Goal: Information Seeking & Learning: Learn about a topic

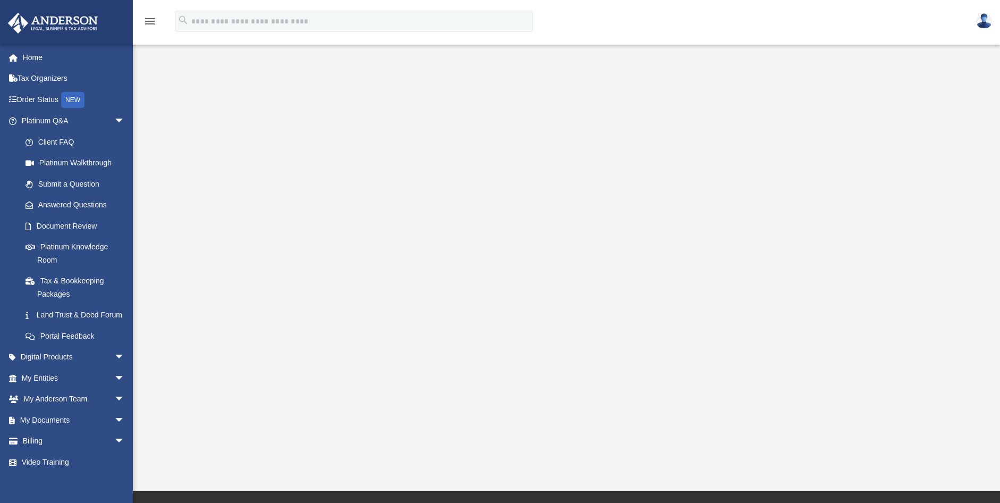
click at [153, 19] on icon "menu" at bounding box center [149, 21] width 13 height 13
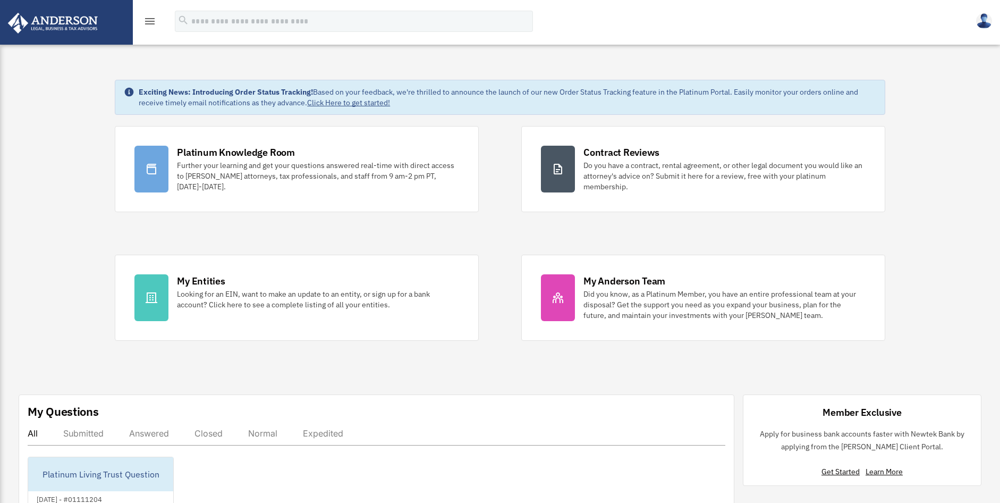
click at [979, 24] on img at bounding box center [984, 20] width 16 height 15
click at [150, 28] on div "menu" at bounding box center [150, 22] width 34 height 28
click at [148, 21] on icon "menu" at bounding box center [149, 21] width 13 height 13
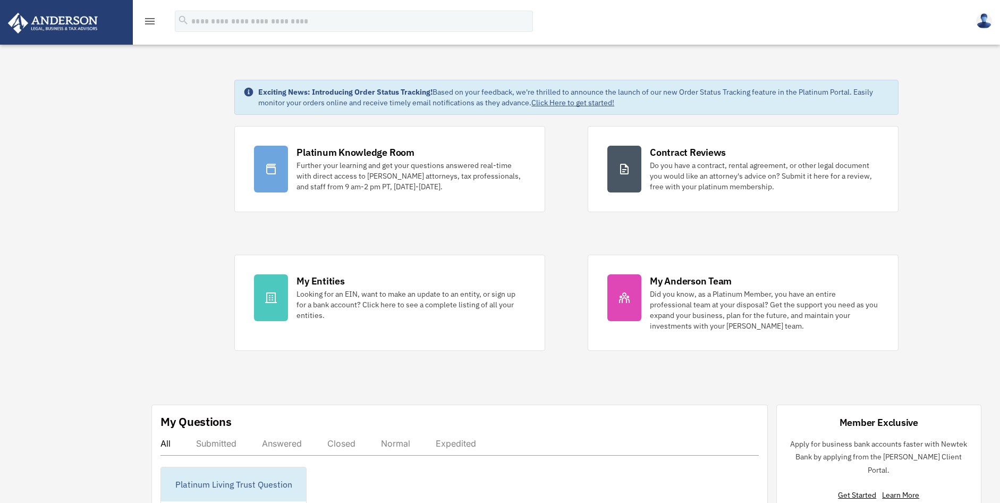
click at [148, 21] on icon "menu" at bounding box center [149, 21] width 13 height 13
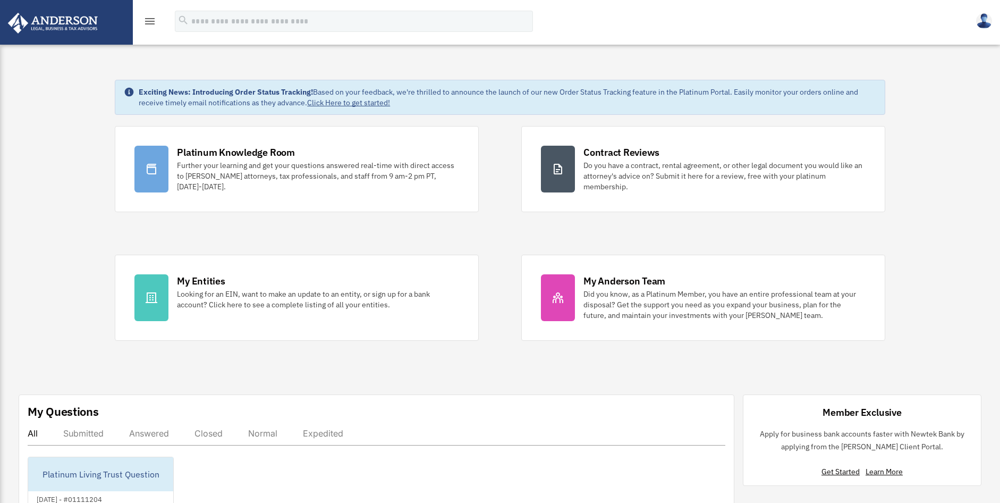
click at [981, 19] on img at bounding box center [984, 20] width 16 height 15
click at [968, 21] on div "menu search Site Menu add dhartner78@hotmail.com Reset Password Logout" at bounding box center [500, 26] width 984 height 36
click at [86, 32] on img at bounding box center [53, 23] width 96 height 21
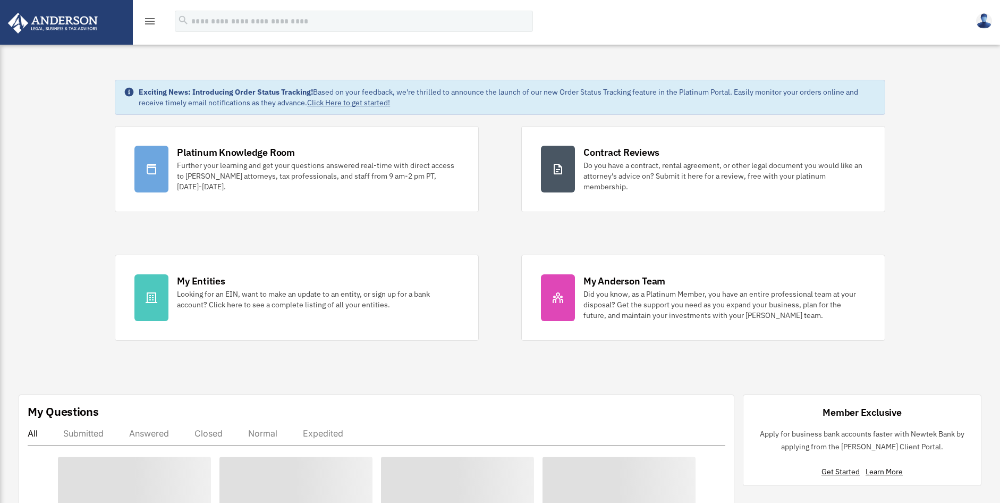
click at [151, 20] on icon "menu" at bounding box center [149, 21] width 13 height 13
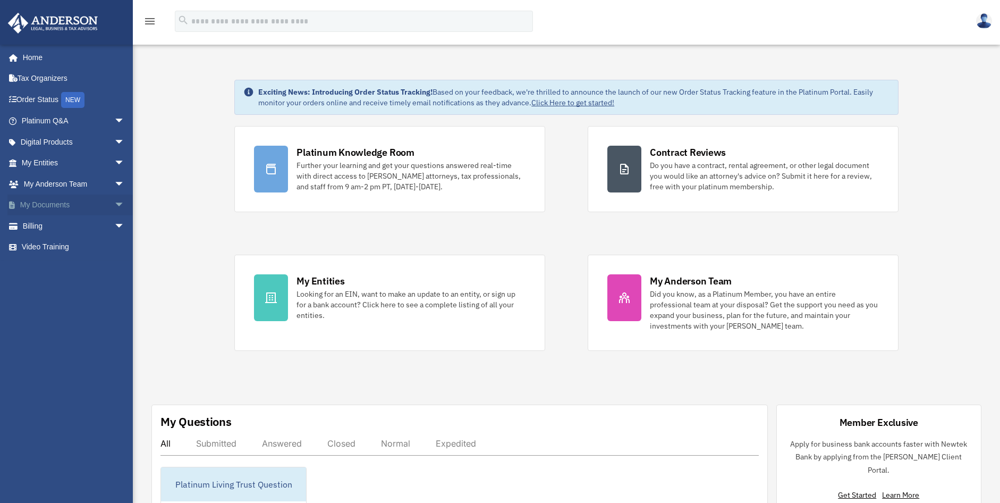
click at [114, 204] on span "arrow_drop_down" at bounding box center [124, 205] width 21 height 22
click at [114, 160] on span "arrow_drop_down" at bounding box center [124, 164] width 21 height 22
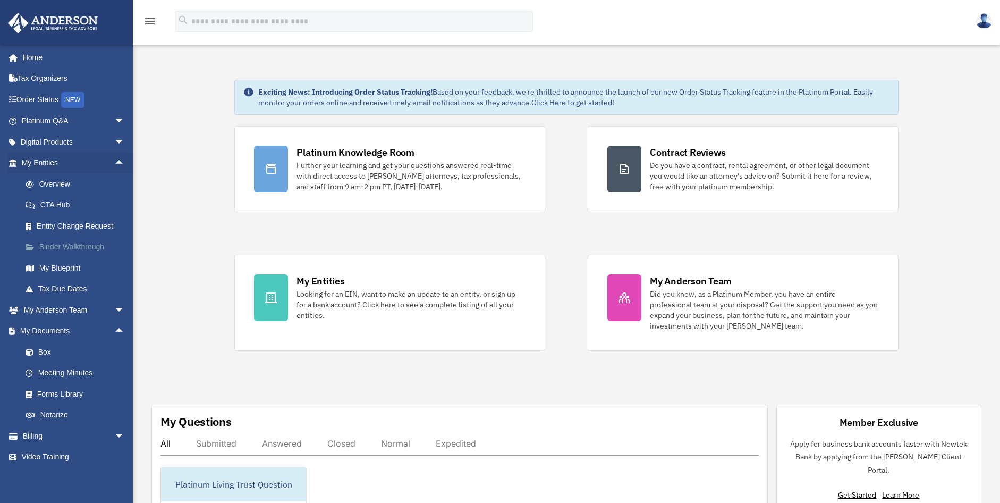
click at [92, 243] on link "Binder Walkthrough" at bounding box center [78, 246] width 126 height 21
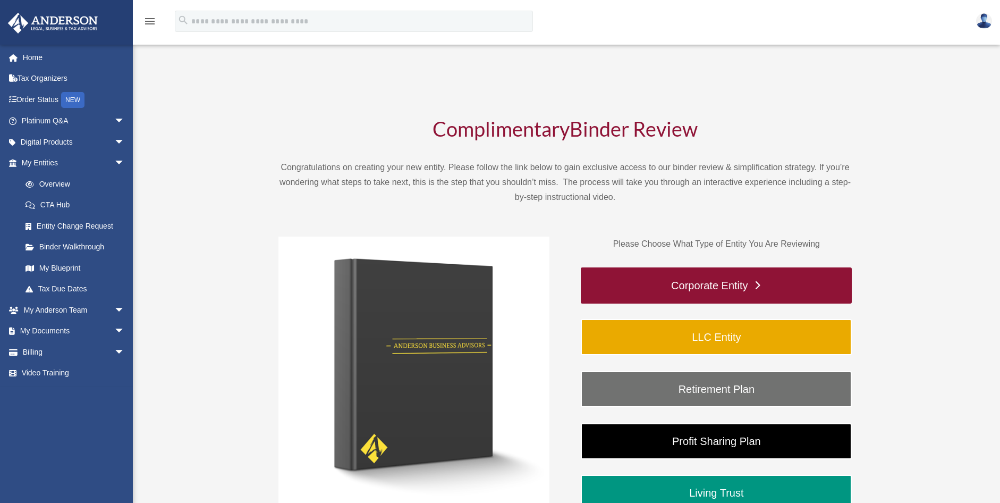
click at [701, 284] on link "Corporate Entity" at bounding box center [716, 285] width 271 height 36
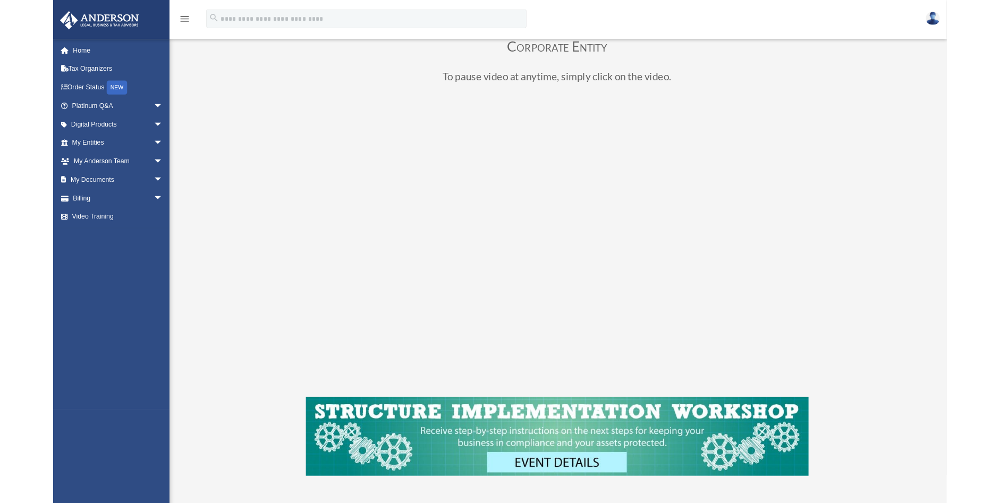
scroll to position [74, 0]
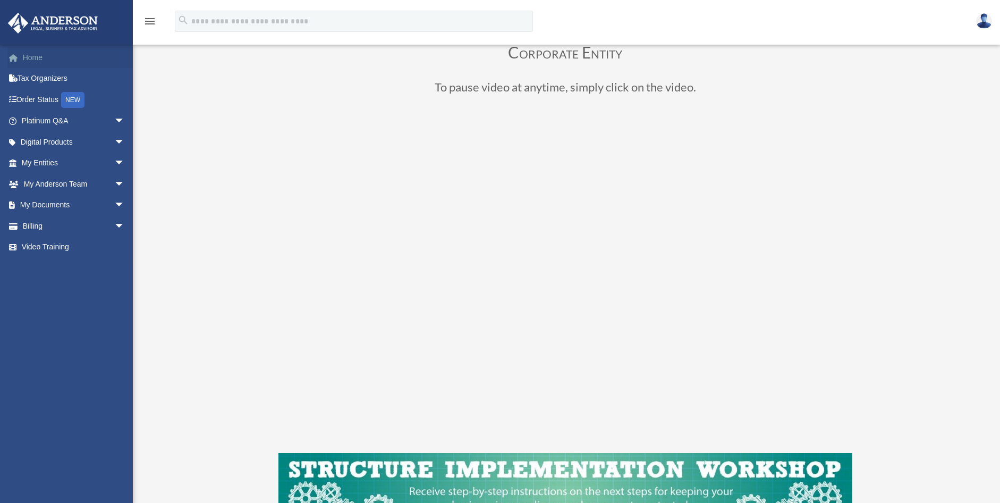
click at [31, 51] on link "Home" at bounding box center [73, 57] width 133 height 21
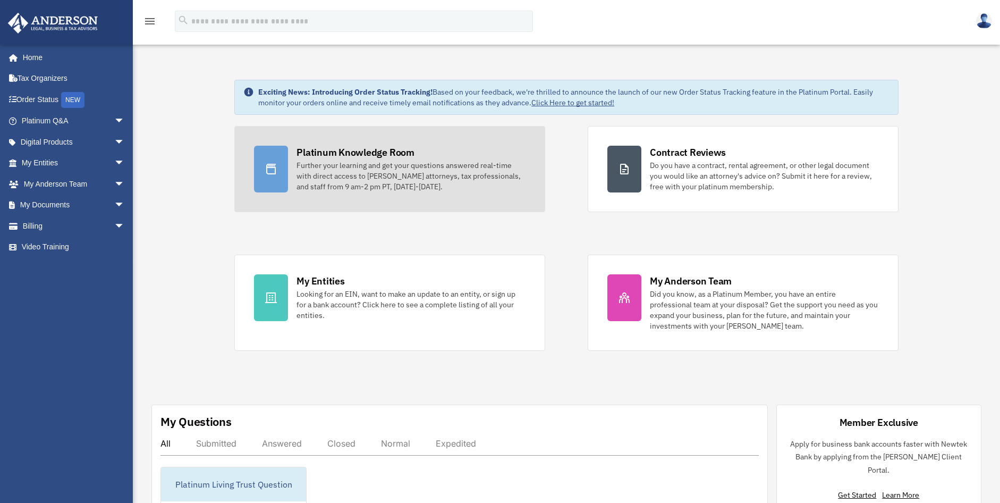
click at [346, 185] on div "Further your learning and get your questions answered real-time with direct acc…" at bounding box center [411, 176] width 229 height 32
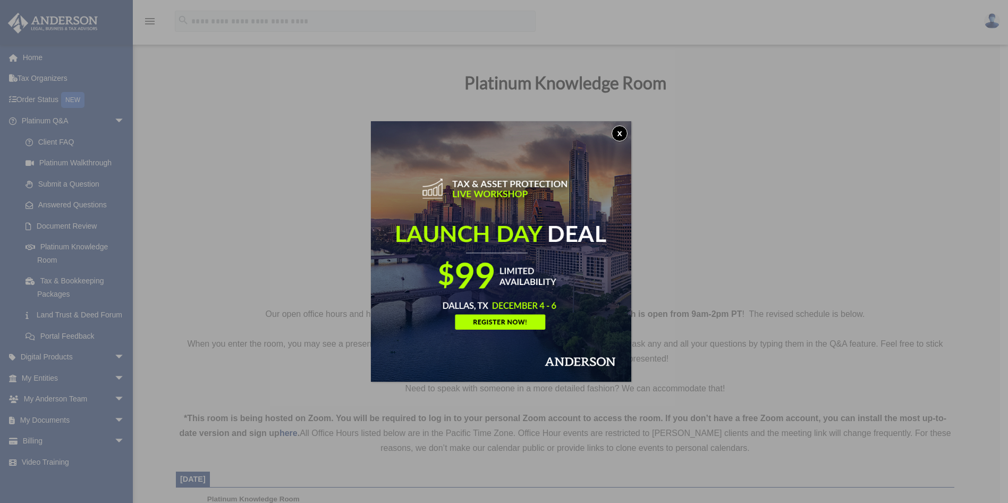
click at [624, 134] on button "x" at bounding box center [620, 133] width 16 height 16
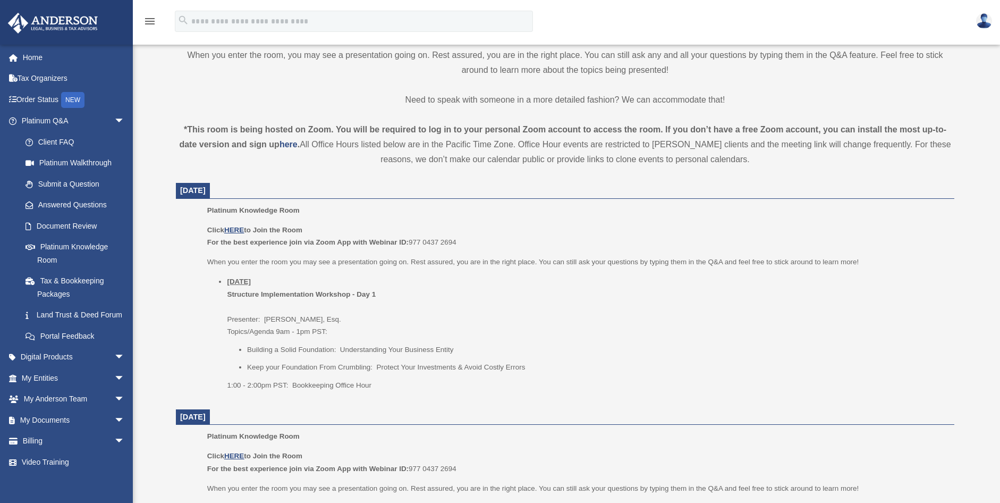
scroll to position [291, 0]
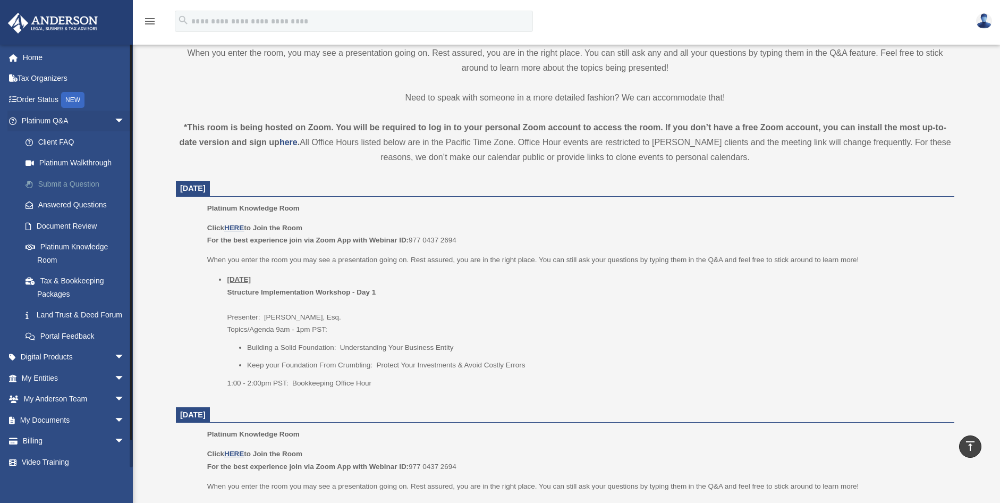
click at [67, 187] on link "Submit a Question" at bounding box center [78, 183] width 126 height 21
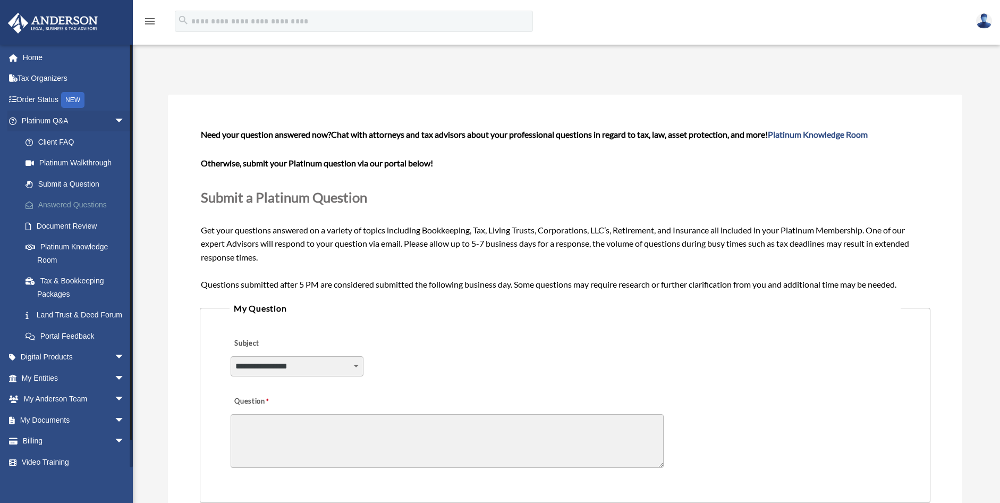
click at [67, 202] on link "Answered Questions" at bounding box center [78, 204] width 126 height 21
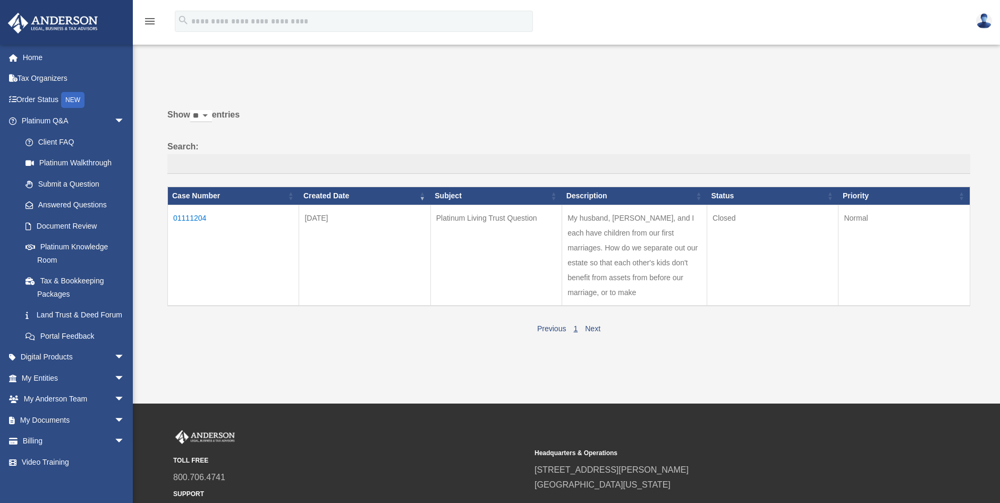
click at [187, 219] on td "01111204" at bounding box center [233, 255] width 131 height 101
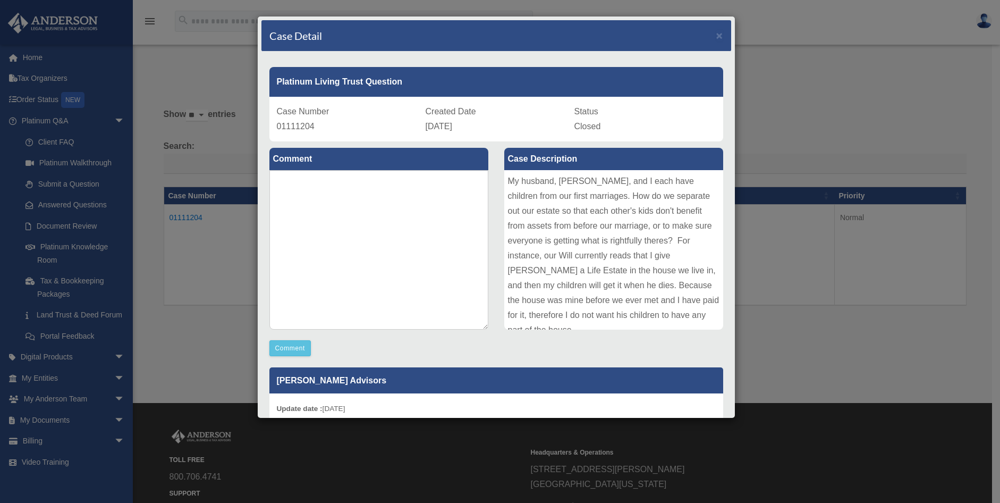
click at [763, 91] on div "Case Detail × Platinum Living Trust Question Case Number 01111204 Created Date …" at bounding box center [500, 251] width 1000 height 503
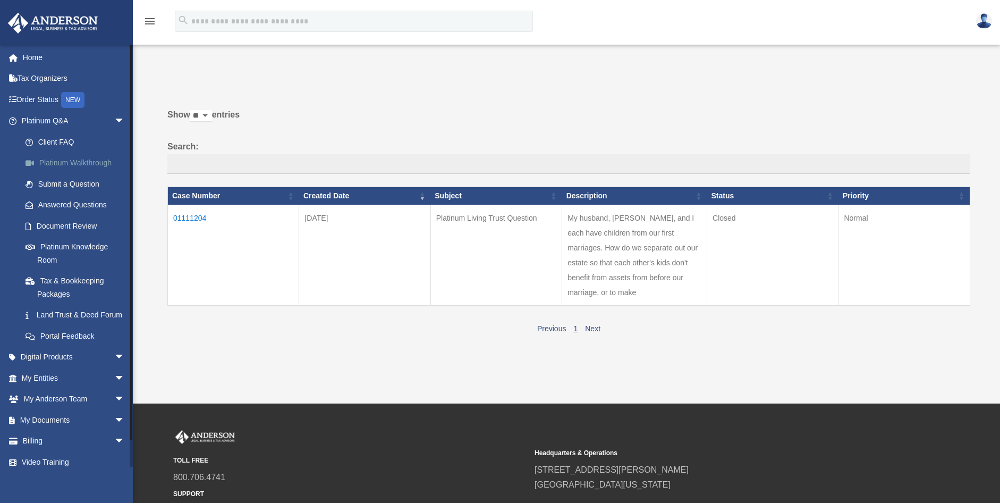
click at [58, 168] on link "Platinum Walkthrough" at bounding box center [78, 163] width 126 height 21
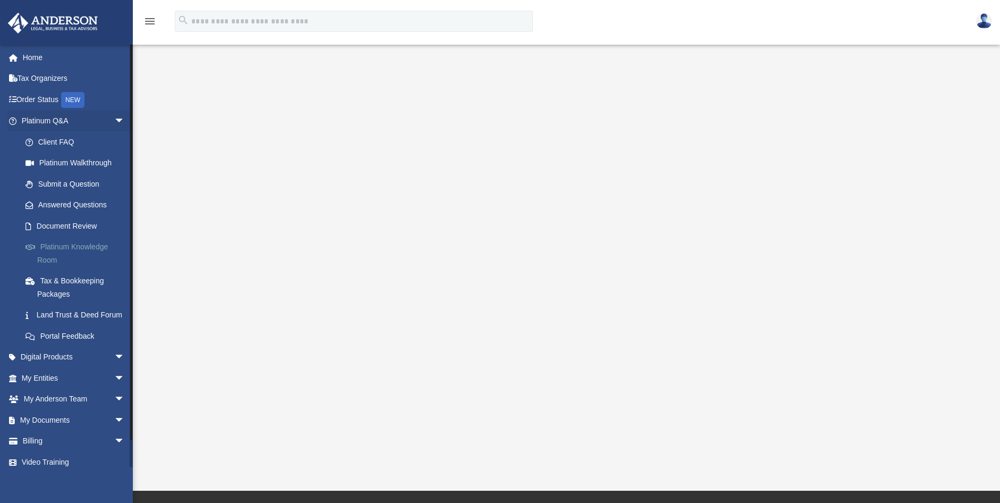
click at [64, 247] on link "Platinum Knowledge Room" at bounding box center [78, 253] width 126 height 34
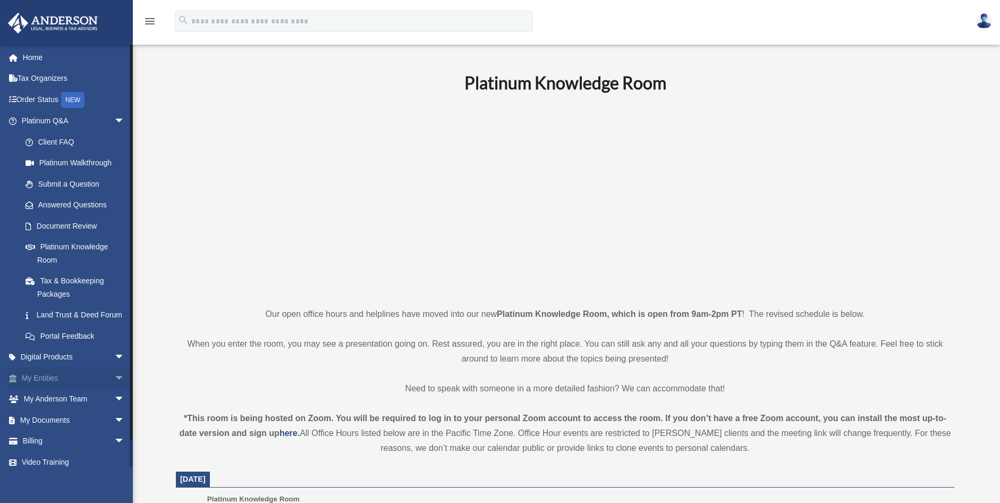
click at [114, 388] on span "arrow_drop_down" at bounding box center [124, 378] width 21 height 22
click at [48, 258] on link "Platinum Knowledge Room" at bounding box center [78, 253] width 126 height 34
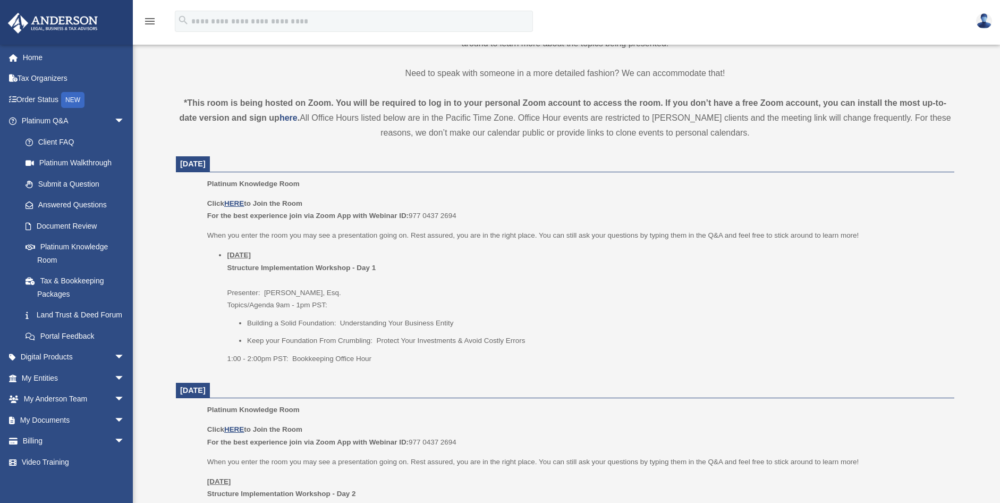
scroll to position [321, 0]
